Goal: Transaction & Acquisition: Purchase product/service

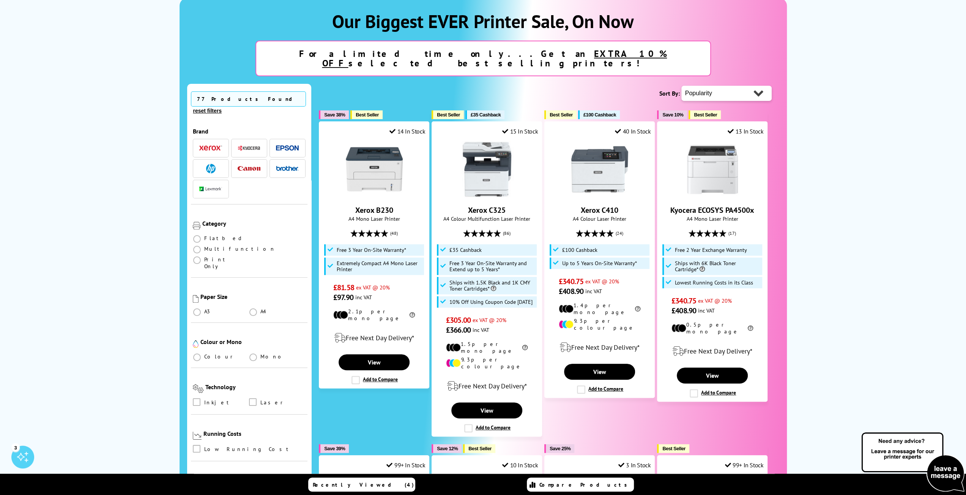
scroll to position [114, 0]
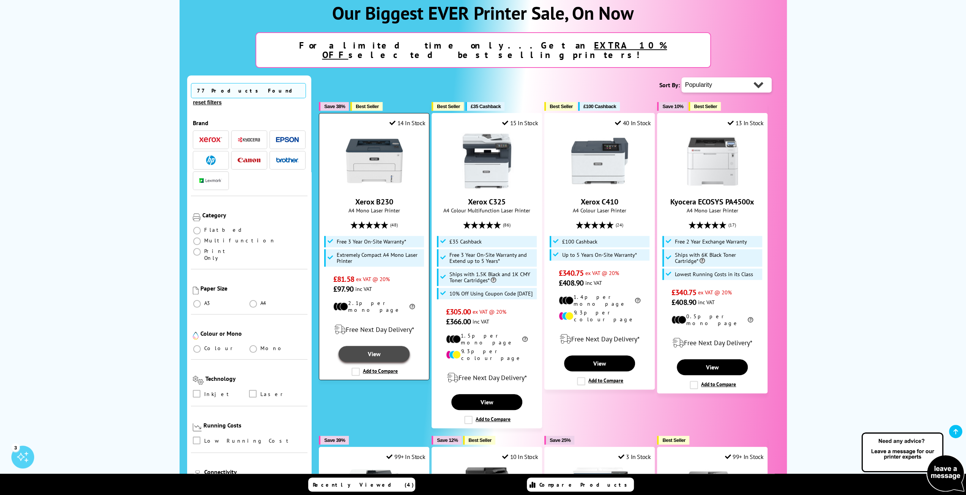
click at [387, 346] on link "View" at bounding box center [374, 354] width 71 height 16
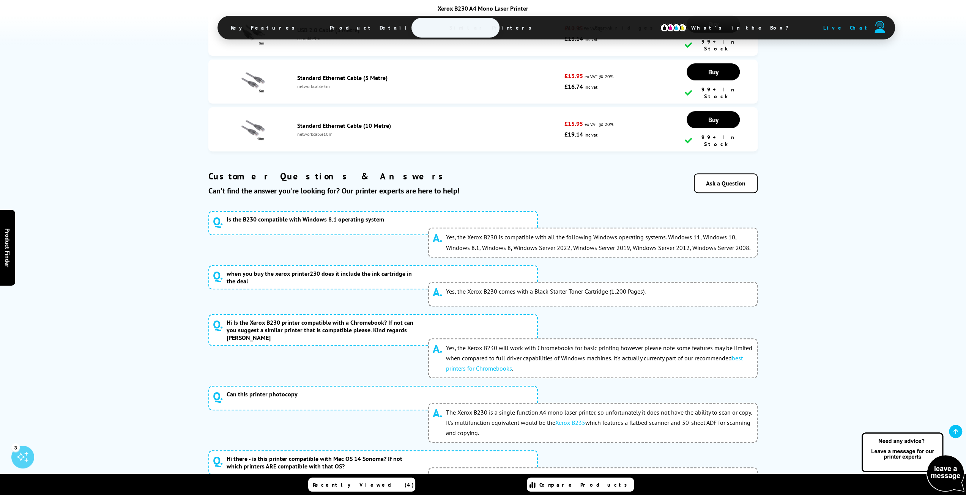
scroll to position [3303, 0]
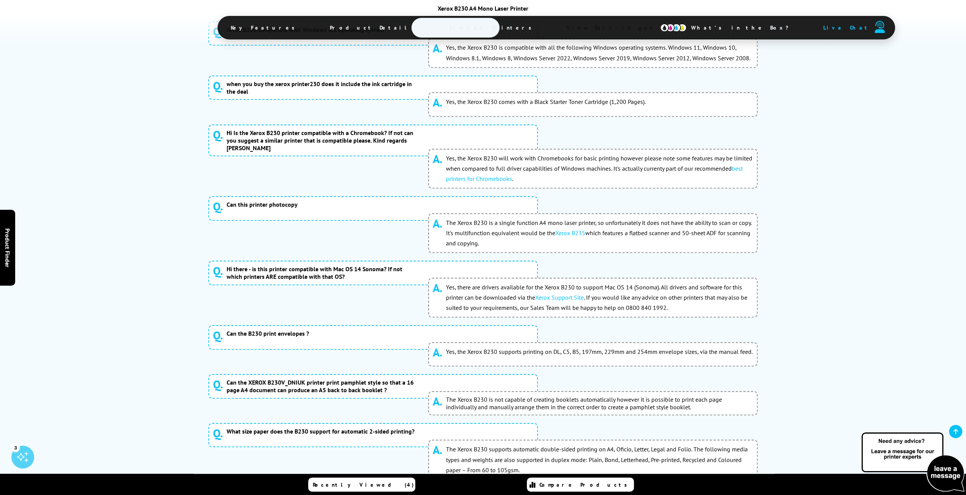
click at [459, 488] on button "2" at bounding box center [458, 497] width 19 height 19
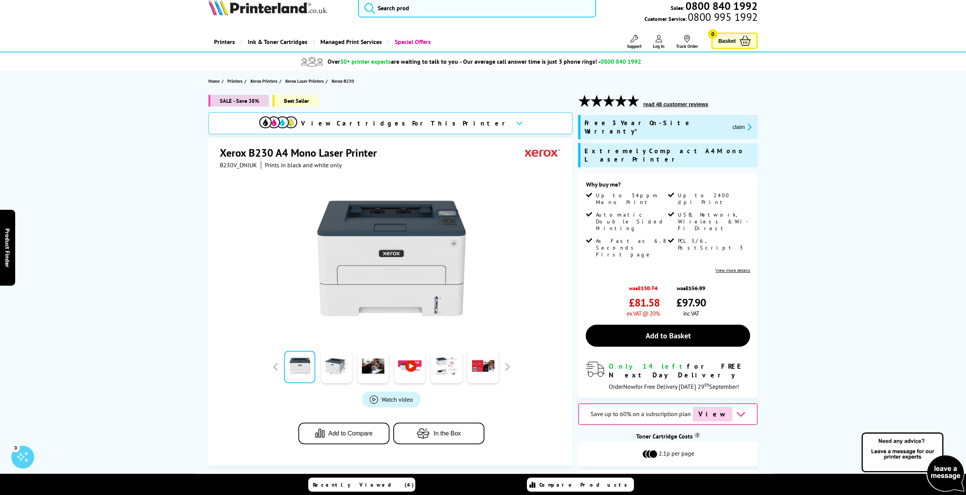
scroll to position [0, 0]
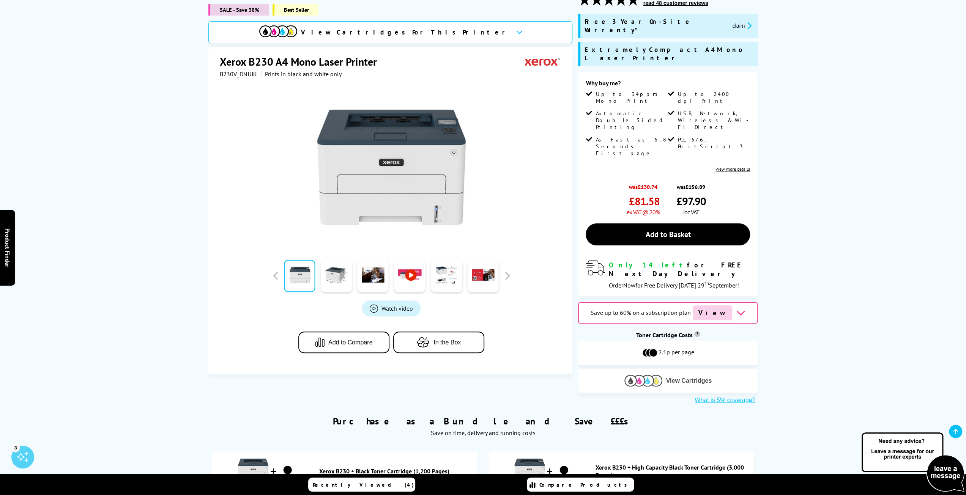
click at [668, 375] on button "View Cartridges" at bounding box center [668, 381] width 168 height 13
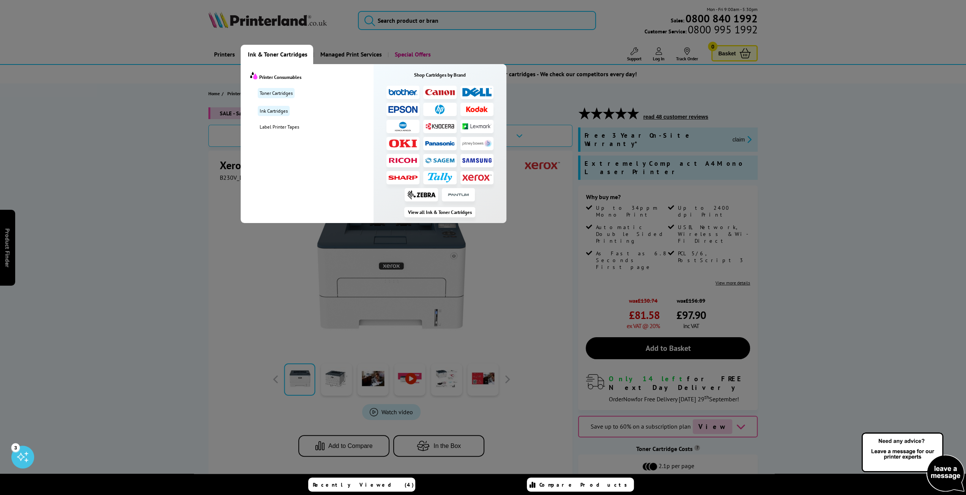
click at [443, 91] on img at bounding box center [440, 92] width 30 height 6
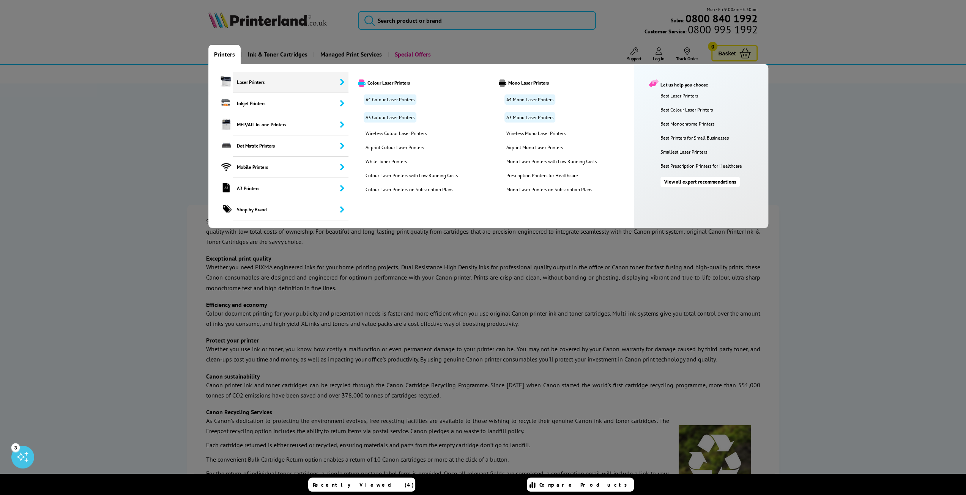
click at [270, 82] on span "Laser Printers" at bounding box center [290, 82] width 115 height 21
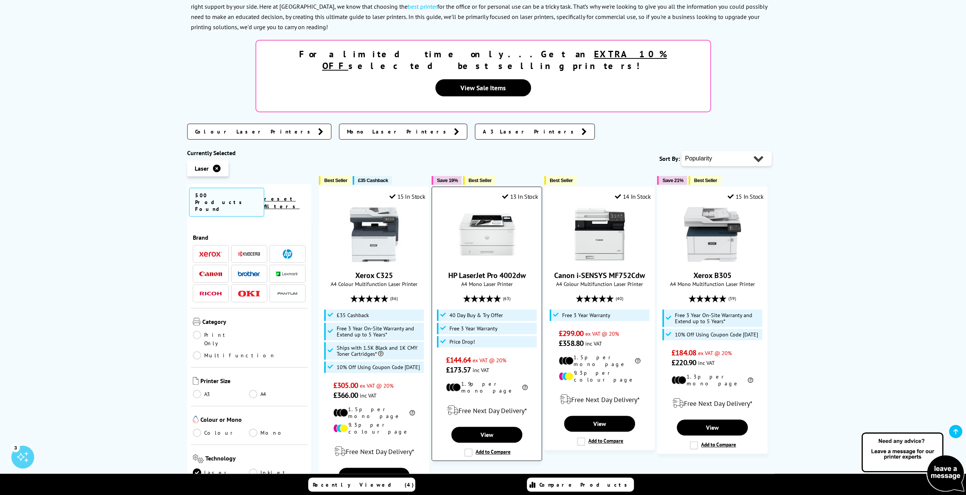
scroll to position [152, 0]
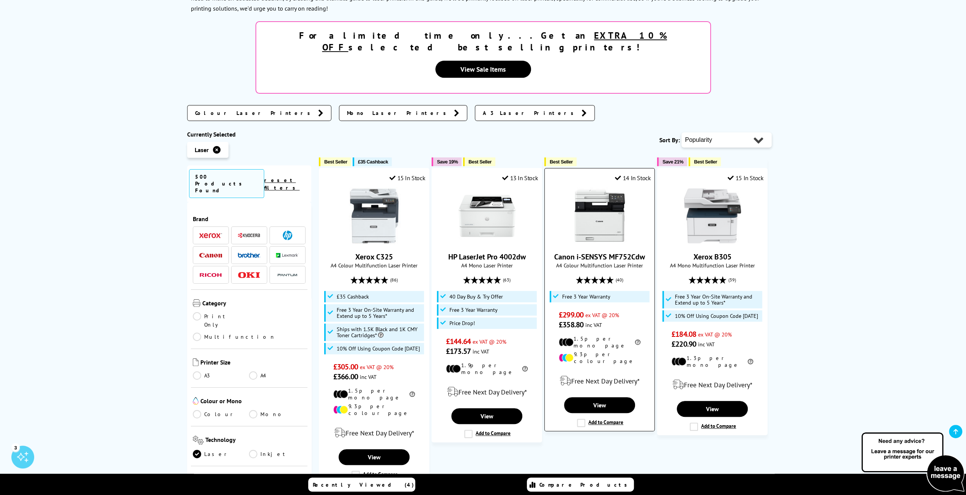
click at [594, 201] on img at bounding box center [599, 216] width 57 height 57
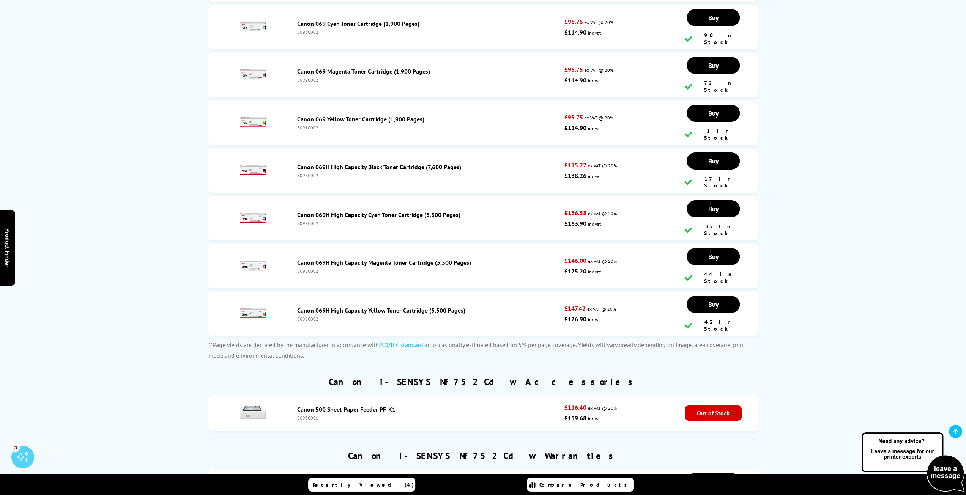
scroll to position [2468, 0]
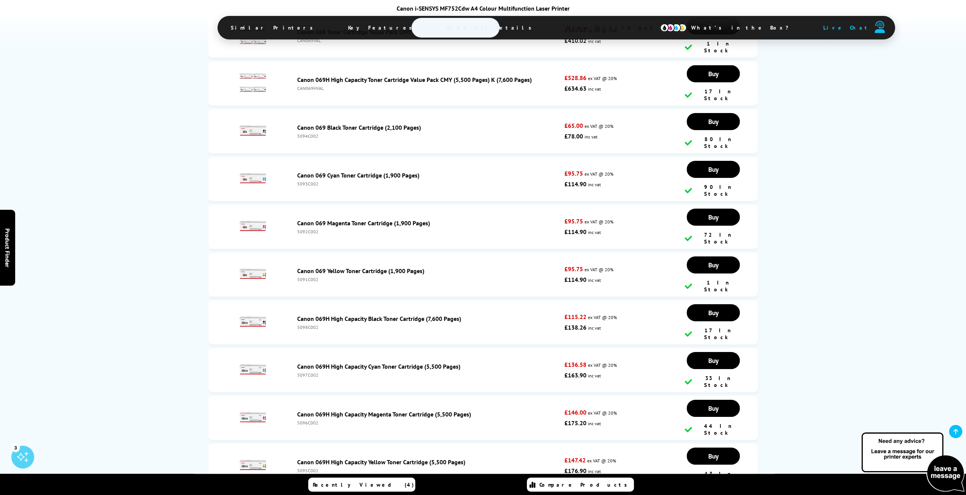
click at [436, 29] on span "Product Details" at bounding box center [491, 28] width 111 height 18
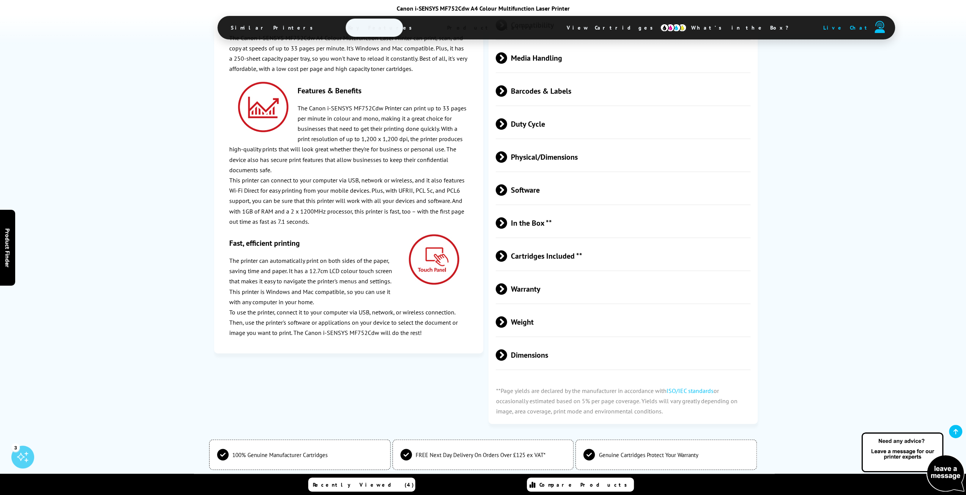
click at [376, 28] on span "Key Features" at bounding box center [382, 28] width 91 height 18
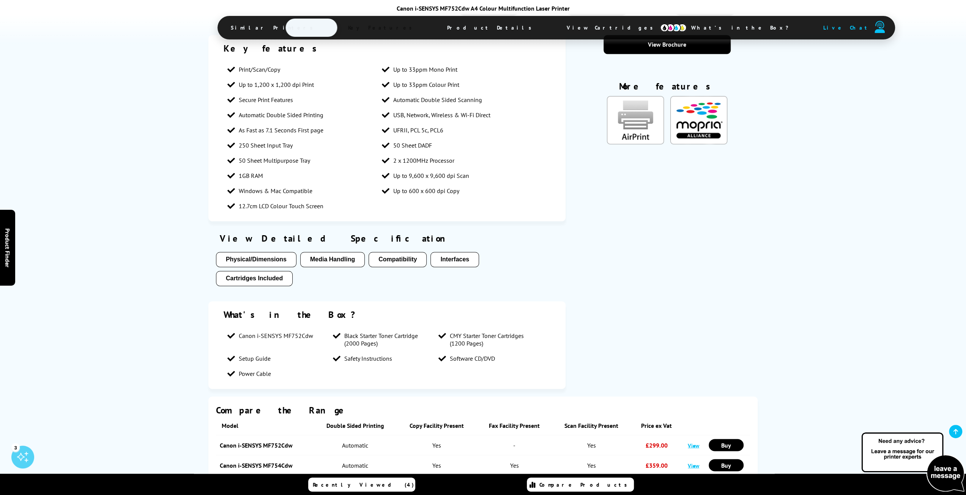
click at [298, 24] on span "Similar Printers" at bounding box center [273, 28] width 109 height 18
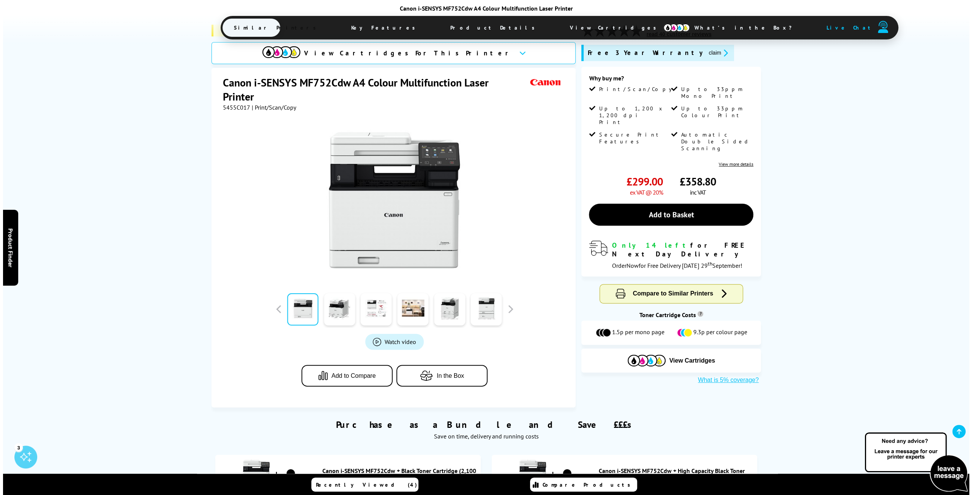
scroll to position [0, 0]
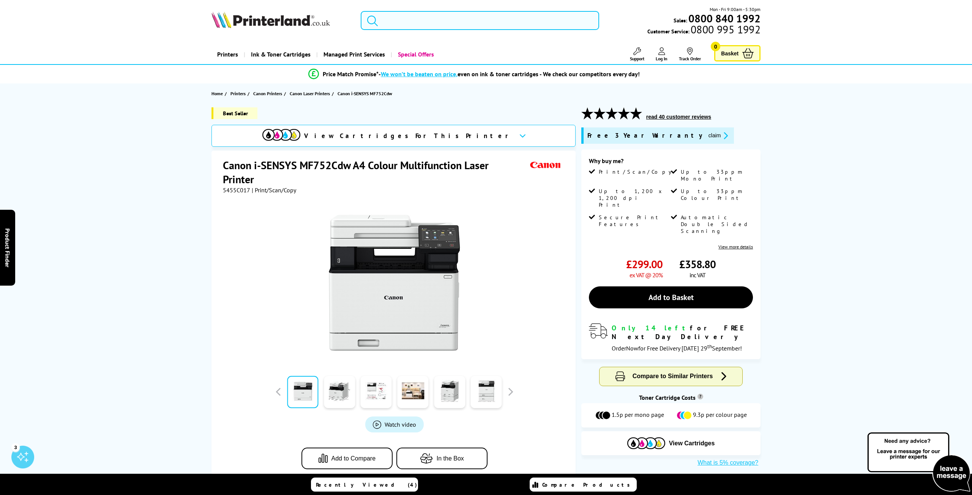
click at [427, 15] on input "search" at bounding box center [480, 20] width 238 height 19
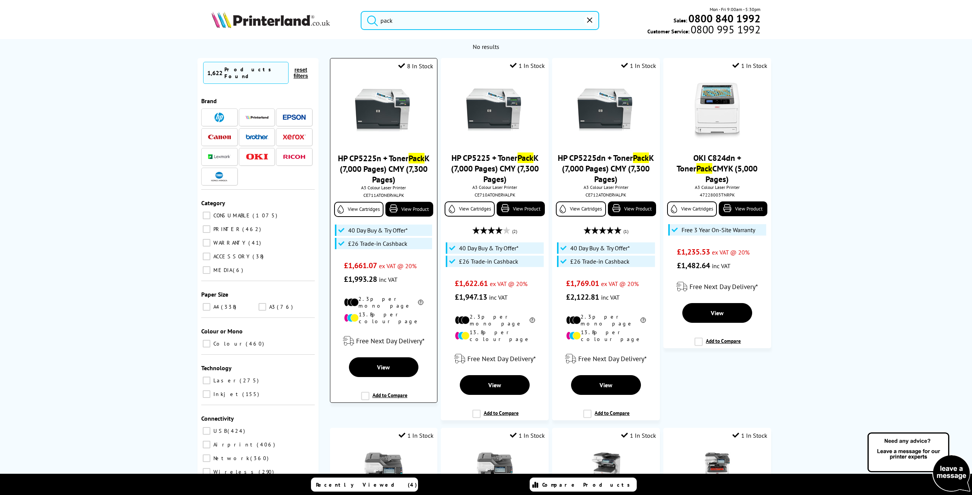
type input "pack"
click at [392, 113] on img at bounding box center [383, 111] width 57 height 57
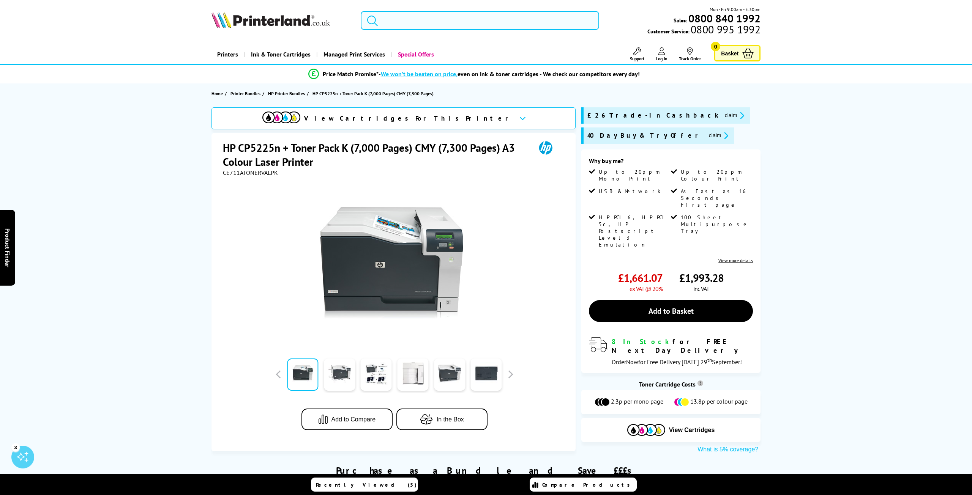
click at [455, 18] on input "search" at bounding box center [480, 20] width 238 height 19
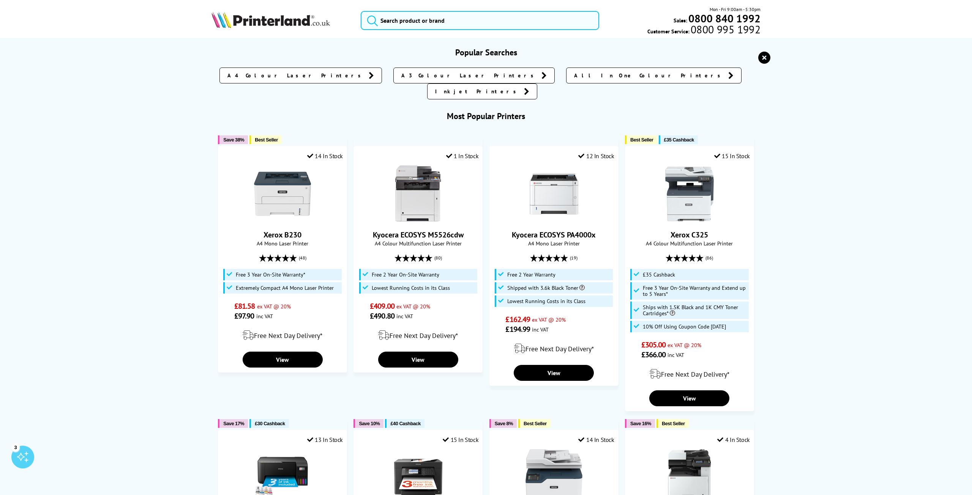
click at [244, 22] on img at bounding box center [270, 19] width 118 height 17
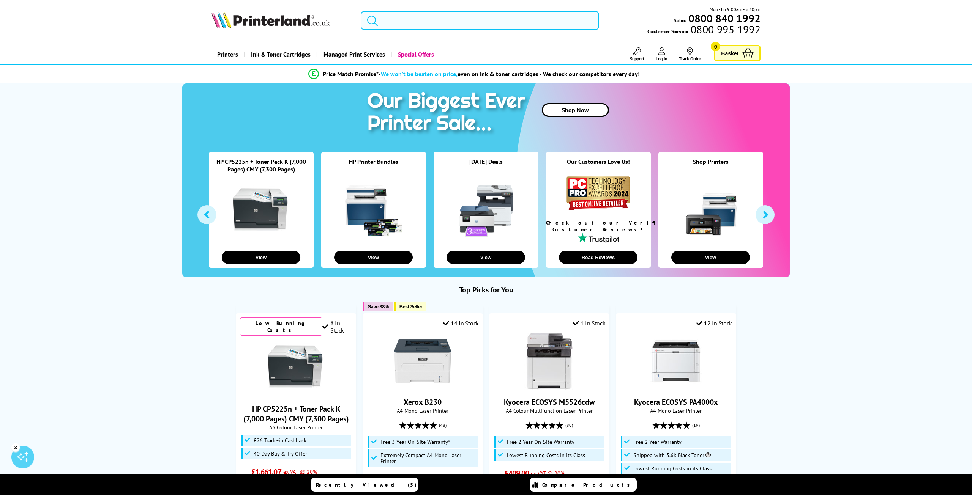
click at [428, 22] on input "search" at bounding box center [480, 20] width 238 height 19
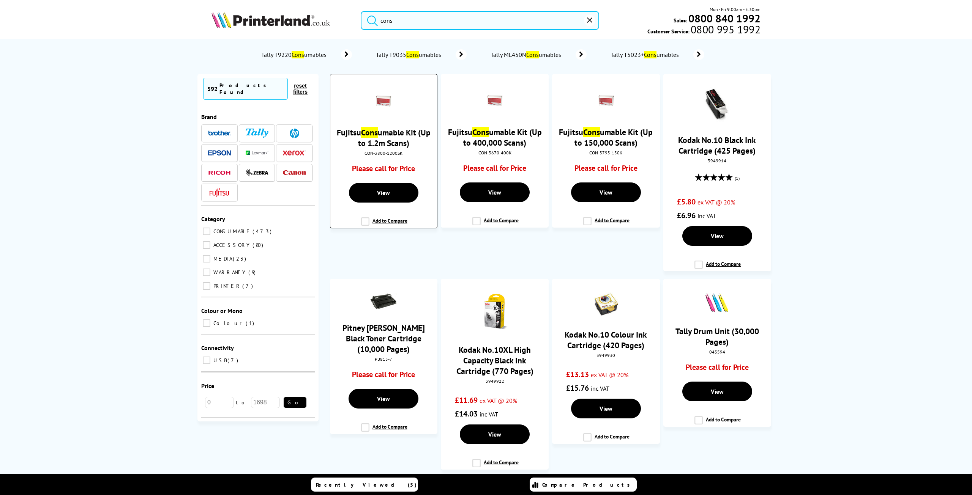
type input "cons"
click at [408, 106] on div at bounding box center [383, 102] width 99 height 28
click at [397, 192] on link "View" at bounding box center [383, 193] width 69 height 20
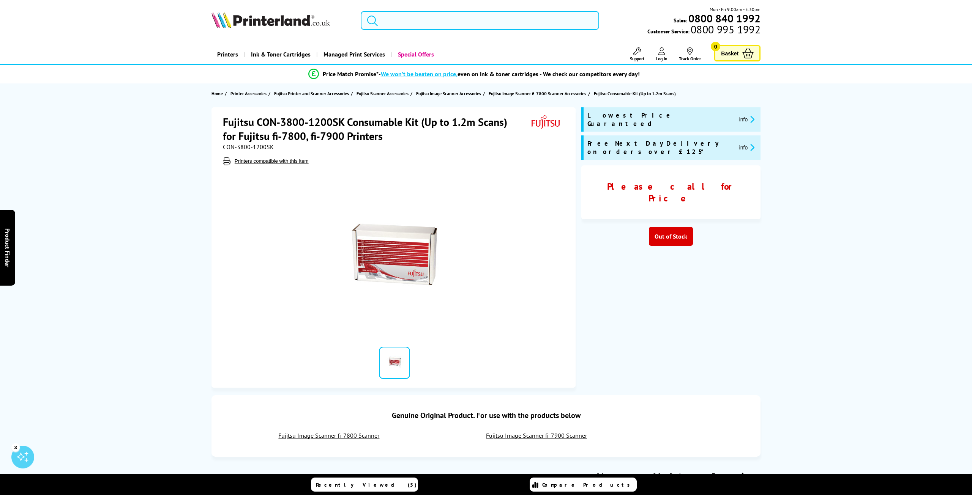
click at [449, 19] on input "search" at bounding box center [480, 20] width 238 height 19
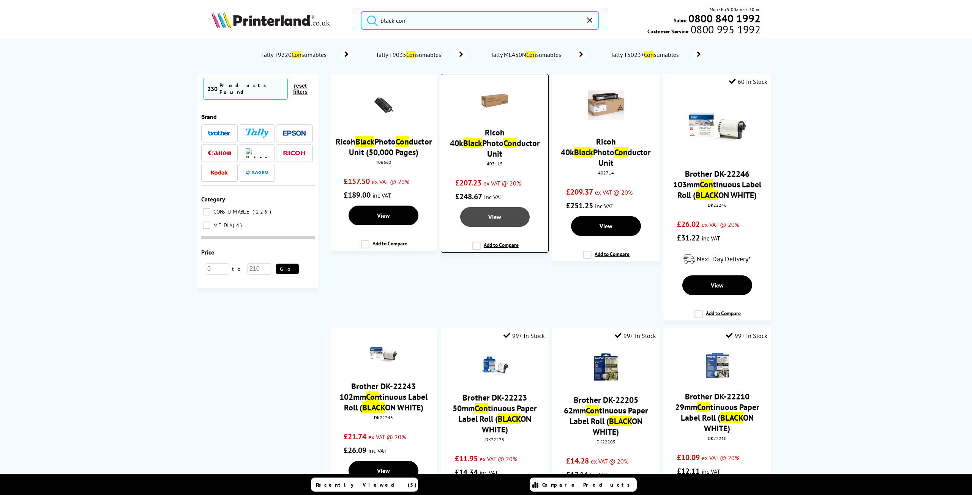
type input "black con"
click at [498, 207] on link "View" at bounding box center [494, 217] width 69 height 20
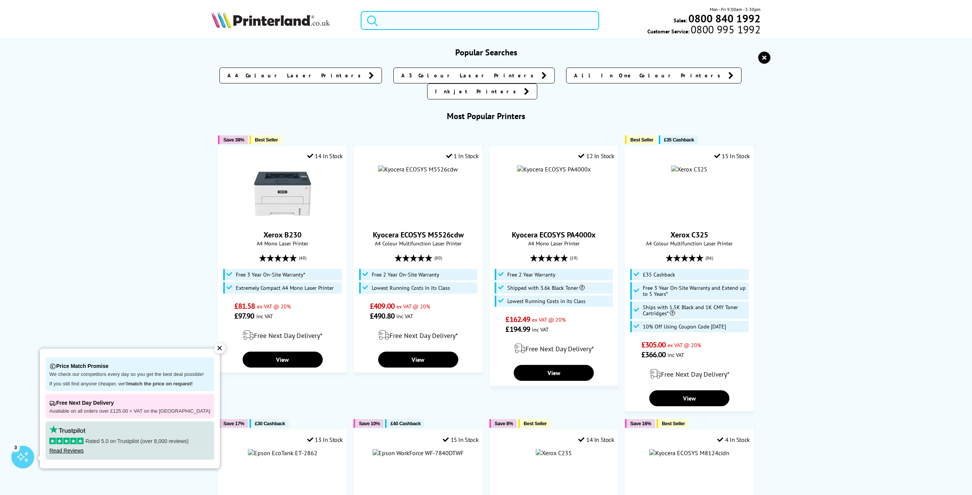
click at [457, 24] on input "search" at bounding box center [480, 20] width 238 height 19
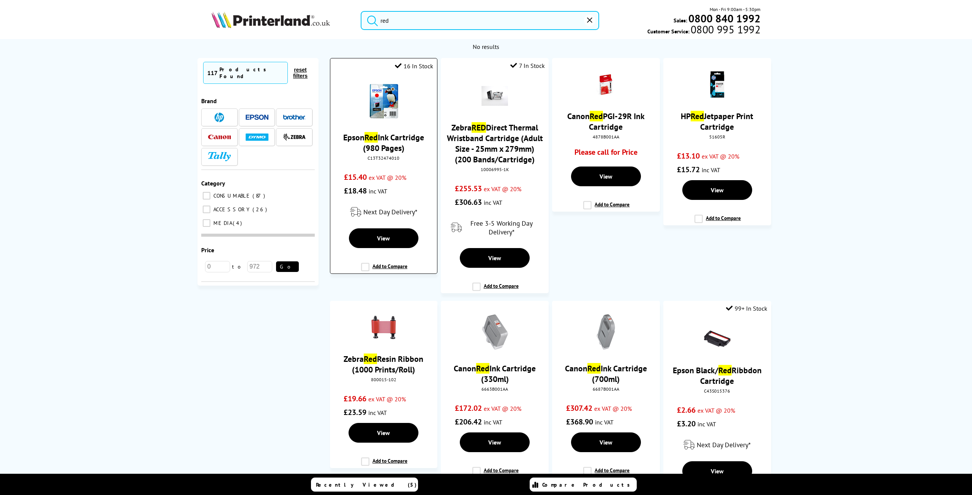
type input "red"
click at [385, 104] on img at bounding box center [384, 101] width 36 height 36
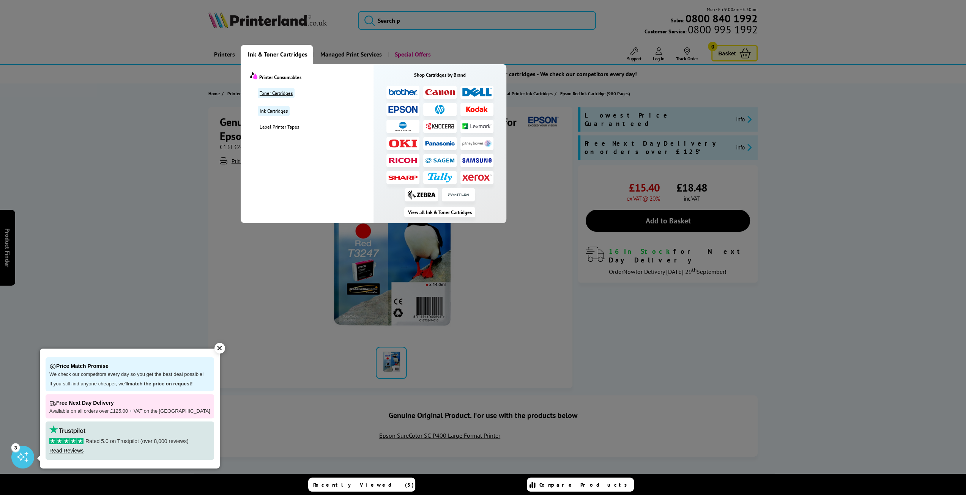
click at [276, 93] on link "Toner Cartridges" at bounding box center [276, 93] width 37 height 10
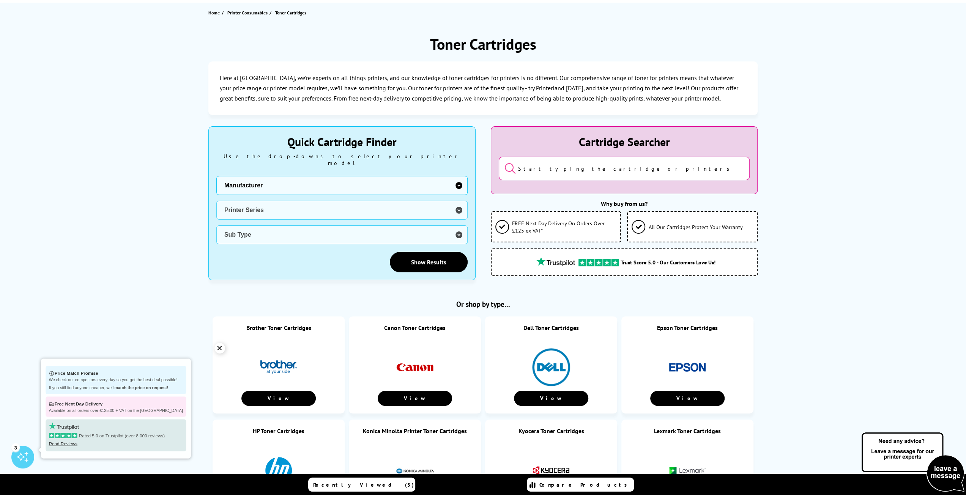
scroll to position [190, 0]
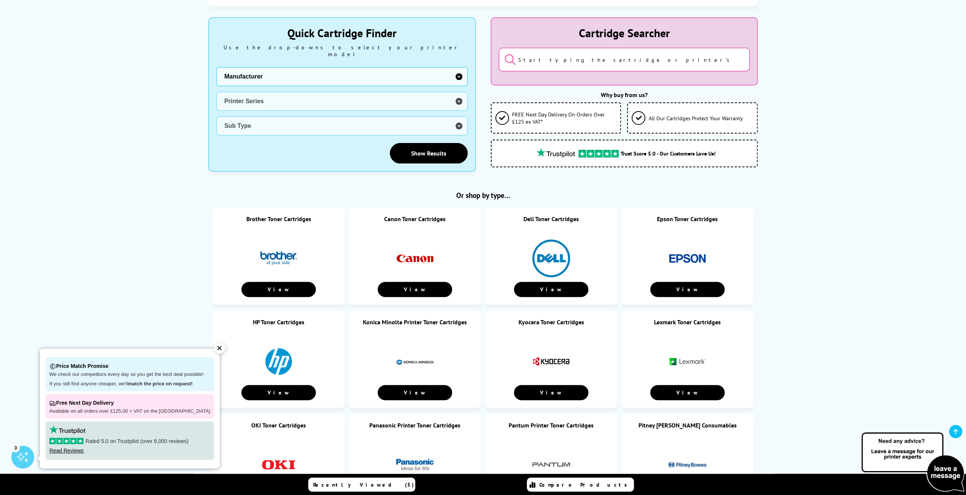
click at [412, 275] on link at bounding box center [415, 278] width 38 height 8
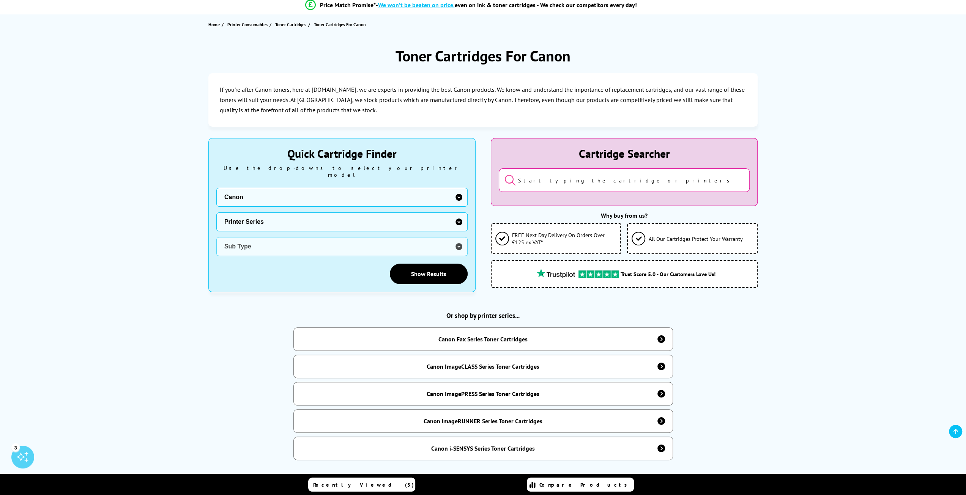
scroll to position [76, 0]
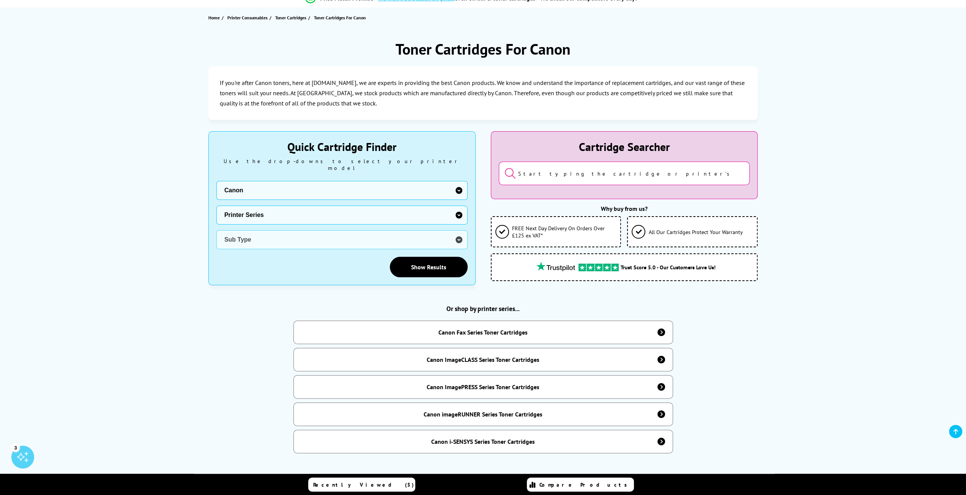
click at [430, 188] on select "Manufacturer Brother Canon Dell Dymo Epson HP Kodak Konica Minolta Kyocera Lexm…" at bounding box center [341, 190] width 251 height 19
click at [426, 183] on select "Manufacturer Brother Canon Dell Dymo Epson HP Kodak Konica Minolta Kyocera Lexm…" at bounding box center [341, 190] width 251 height 19
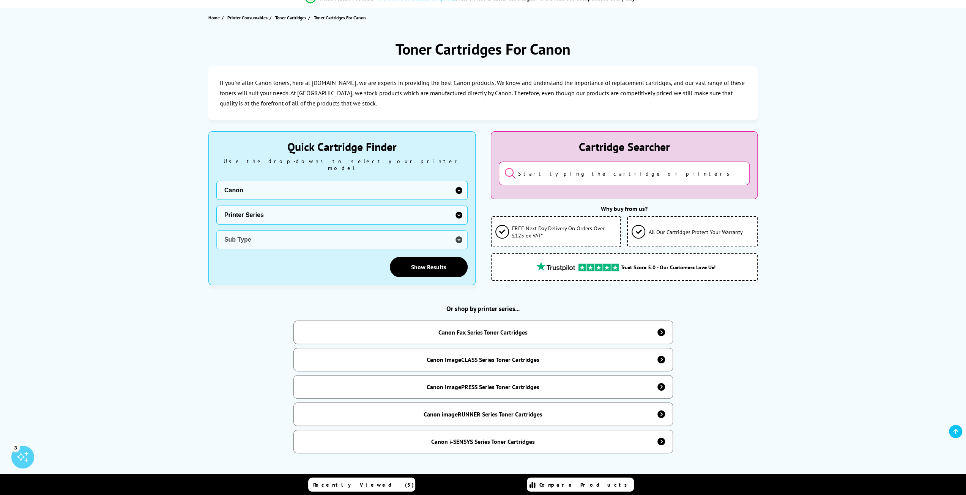
select select "12419"
click at [216, 181] on select "Manufacturer Brother Canon Dell Dymo Epson HP Kodak Konica Minolta Kyocera Lexm…" at bounding box center [341, 190] width 251 height 19
drag, startPoint x: 384, startPoint y: 205, endPoint x: 375, endPoint y: 216, distance: 15.1
click at [384, 206] on select "Printer Series 700 Series 900 Series A Series P Series V Series 1000 Series 200…" at bounding box center [341, 215] width 251 height 19
select select "39597"
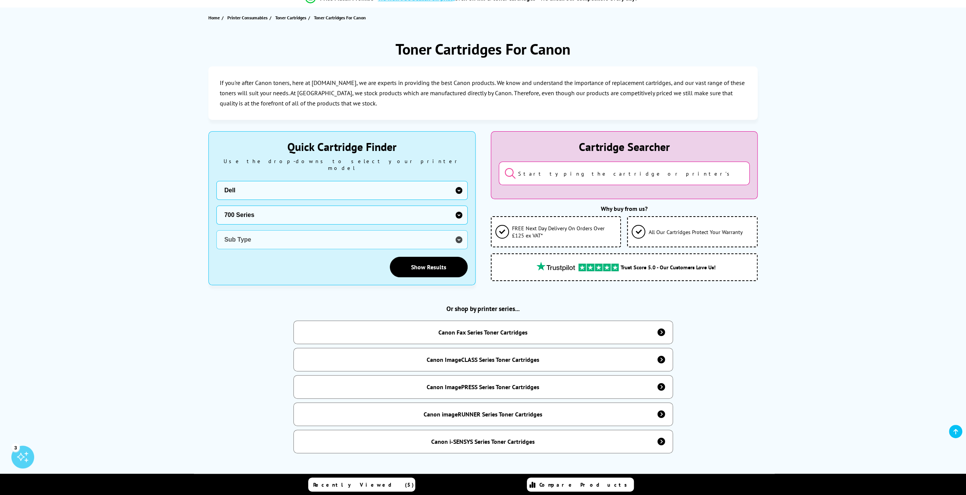
click at [216, 206] on select "Printer Series 700 Series 900 Series A Series P Series V Series 1000 Series 200…" at bounding box center [341, 215] width 251 height 19
click at [355, 233] on select "Sub Type Dell 720" at bounding box center [341, 239] width 251 height 19
click at [330, 262] on div "Show Results" at bounding box center [341, 267] width 251 height 21
click at [426, 258] on link "Show Results" at bounding box center [429, 267] width 78 height 21
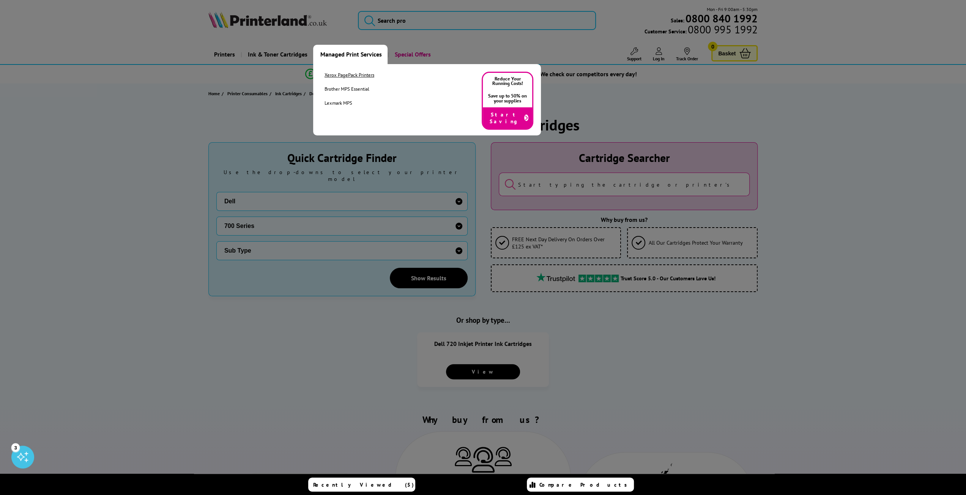
click at [340, 76] on link "Xerox PagePack Printers" at bounding box center [350, 75] width 50 height 6
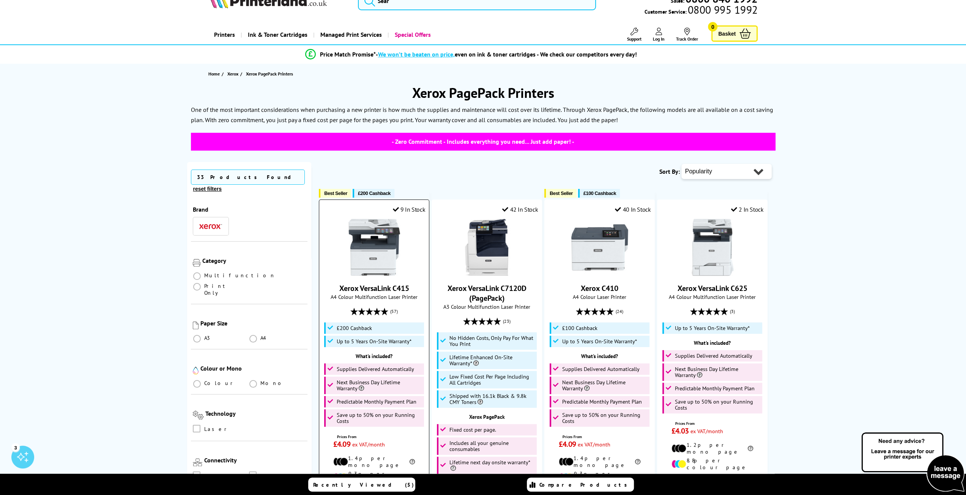
scroll to position [76, 0]
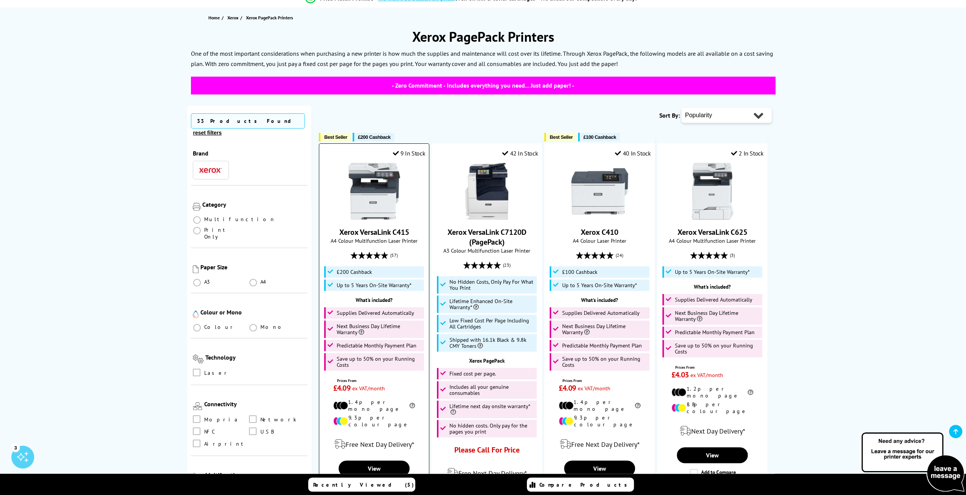
click at [378, 196] on img at bounding box center [374, 191] width 57 height 57
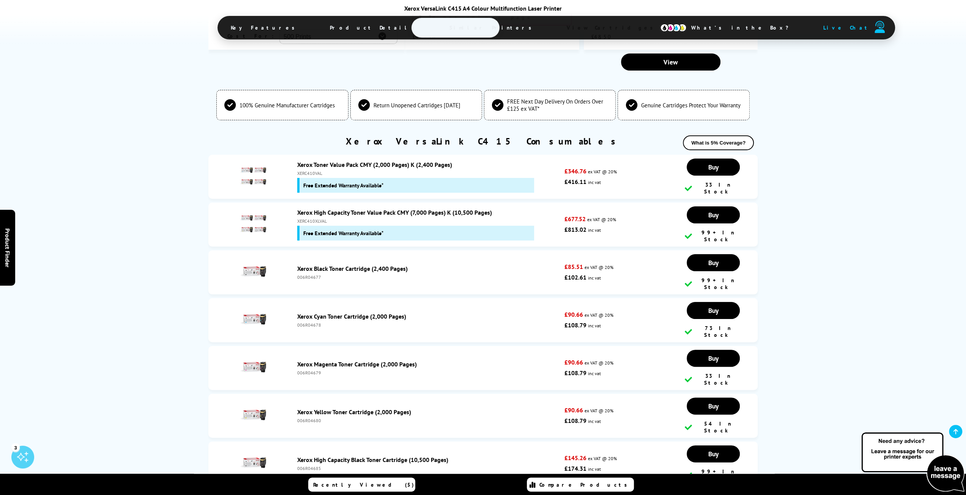
scroll to position [2847, 0]
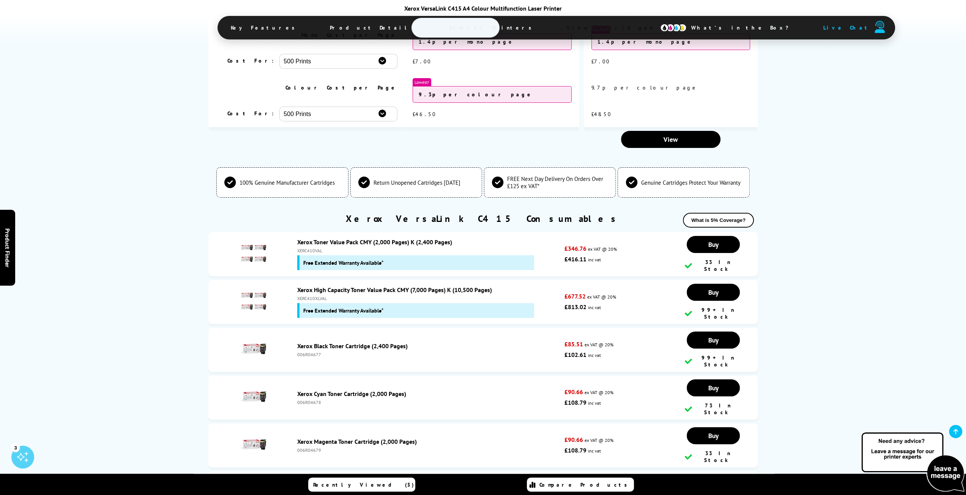
click at [344, 238] on link "Xerox Toner Value Pack CMY (2,000 Pages) K (2,400 Pages)" at bounding box center [374, 242] width 155 height 8
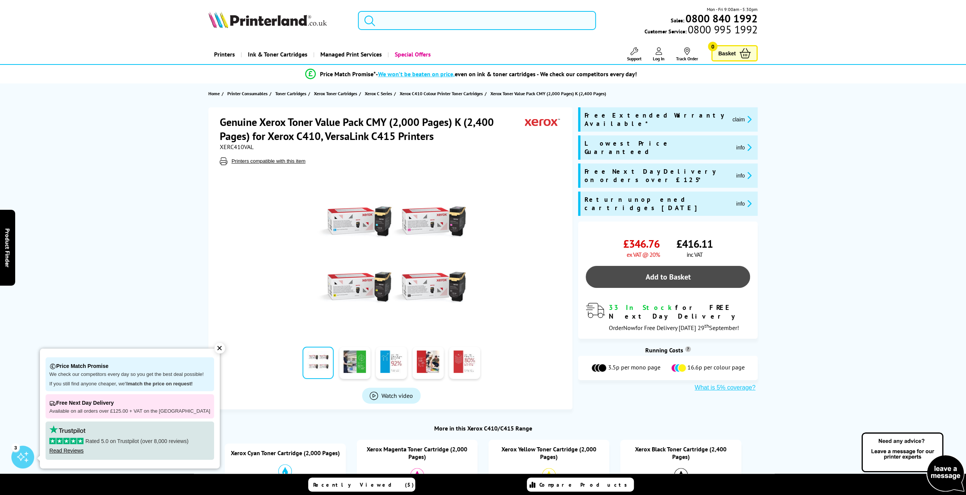
click at [686, 266] on link "Add to Basket" at bounding box center [668, 277] width 164 height 22
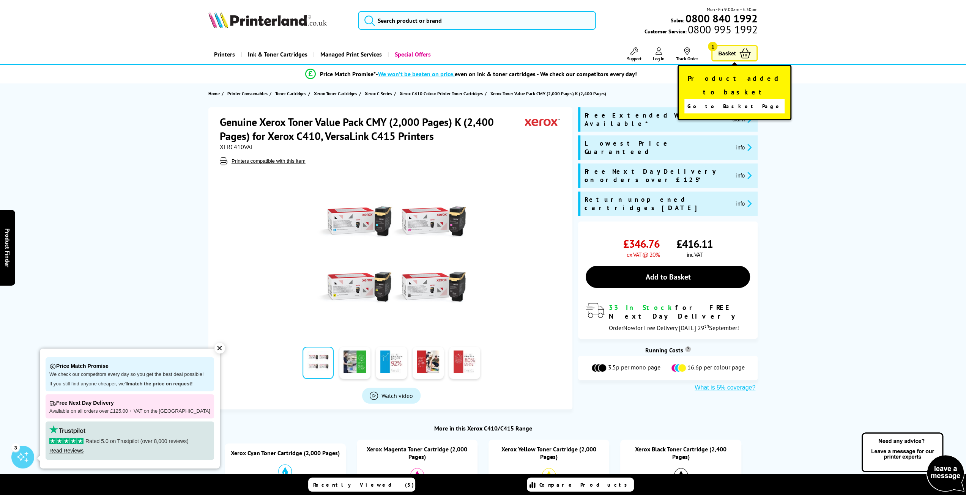
click at [726, 53] on span "Basket" at bounding box center [726, 53] width 17 height 10
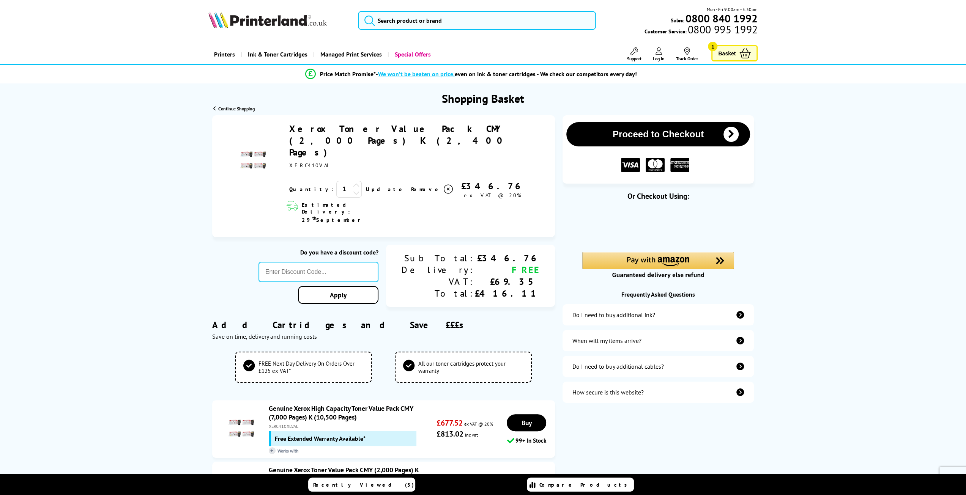
click at [353, 182] on icon at bounding box center [356, 185] width 7 height 7
click at [353, 189] on icon at bounding box center [356, 192] width 7 height 7
